Goal: Navigation & Orientation: Find specific page/section

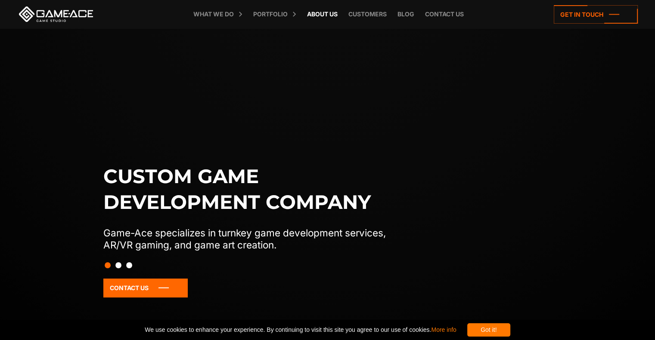
click at [318, 14] on link "About Us" at bounding box center [322, 14] width 39 height 28
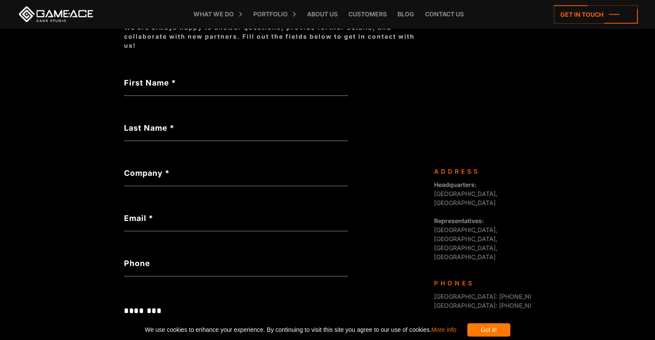
scroll to position [258, 0]
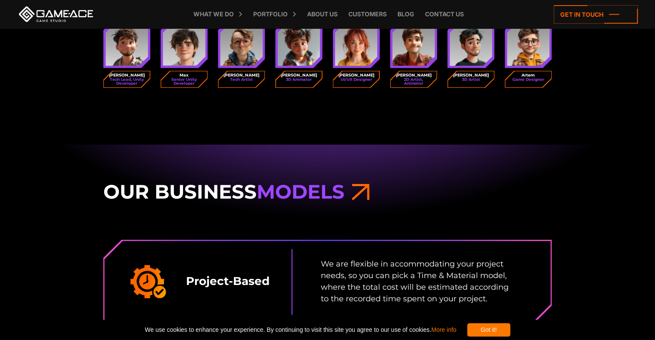
scroll to position [1119, 0]
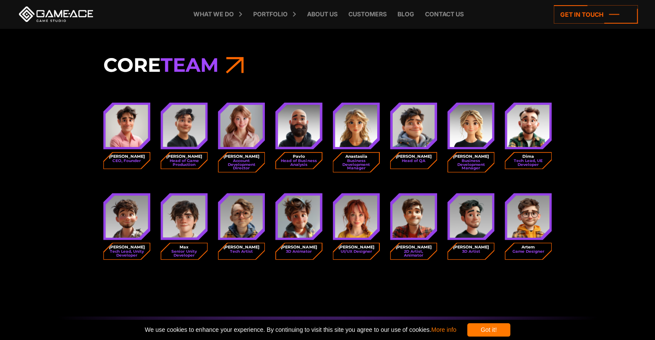
click at [243, 136] on img at bounding box center [241, 126] width 43 height 43
click at [302, 146] on div at bounding box center [298, 125] width 47 height 47
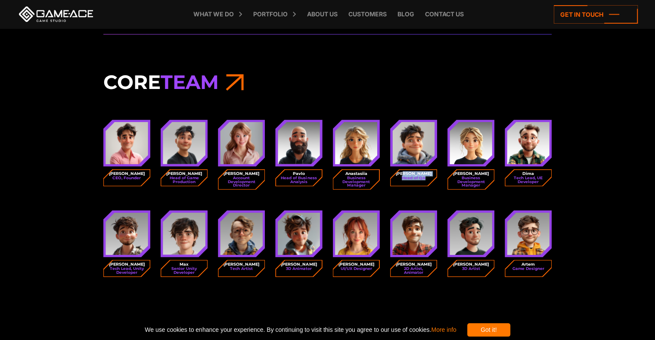
drag, startPoint x: 415, startPoint y: 155, endPoint x: 426, endPoint y: 160, distance: 12.4
click at [426, 170] on div "[PERSON_NAME] of QA" at bounding box center [413, 178] width 46 height 16
click at [384, 175] on div "[PERSON_NAME], Founder [PERSON_NAME] Head of Game Production" at bounding box center [327, 203] width 459 height 178
click at [167, 70] on span "Team" at bounding box center [190, 82] width 58 height 24
drag, startPoint x: 206, startPoint y: 65, endPoint x: 228, endPoint y: 63, distance: 22.0
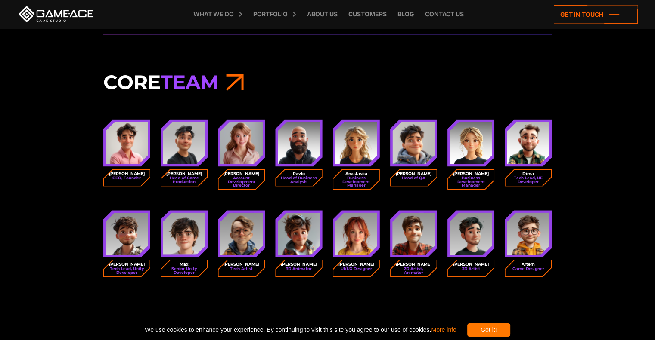
click at [206, 70] on span "Team" at bounding box center [190, 82] width 58 height 24
click at [228, 70] on h3 "Core Team" at bounding box center [327, 82] width 448 height 24
click at [252, 70] on h3 "Core Team" at bounding box center [327, 82] width 448 height 24
click at [239, 171] on strong "[PERSON_NAME]" at bounding box center [241, 173] width 36 height 5
drag, startPoint x: 239, startPoint y: 141, endPoint x: 240, endPoint y: 180, distance: 39.2
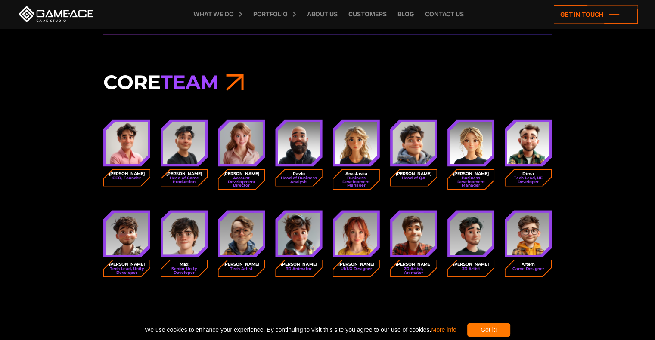
click at [239, 142] on img at bounding box center [241, 143] width 43 height 43
click at [240, 180] on div "[PERSON_NAME], Founder [PERSON_NAME] Head of Game Production" at bounding box center [327, 203] width 459 height 178
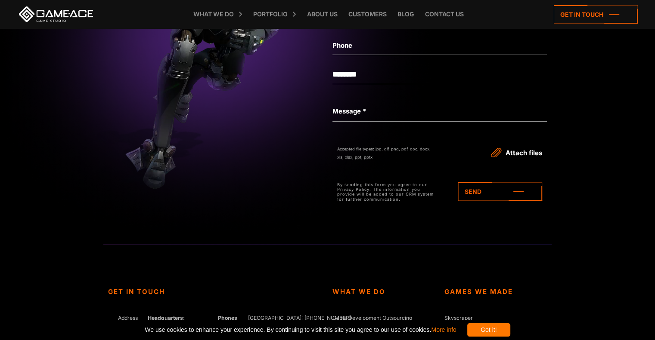
scroll to position [3142, 0]
